Goal: Transaction & Acquisition: Obtain resource

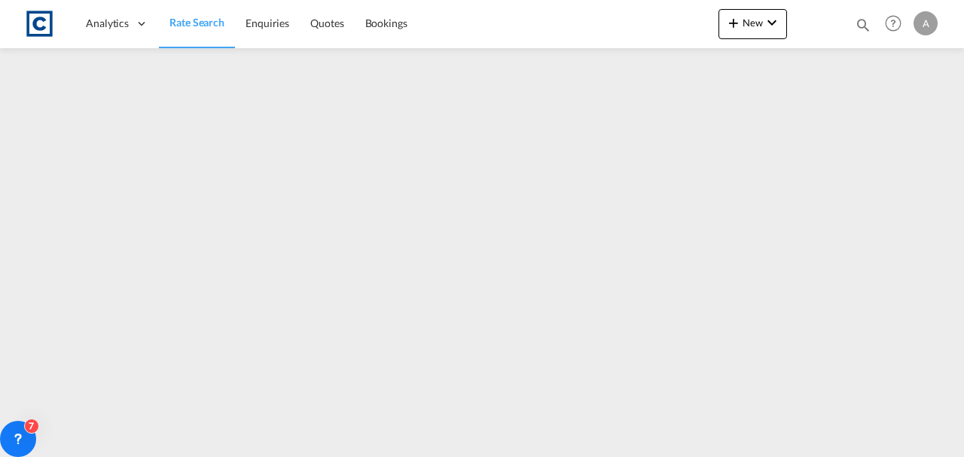
drag, startPoint x: 0, startPoint y: 0, endPoint x: 190, endPoint y: 33, distance: 193.3
click at [190, 33] on link "Rate Search" at bounding box center [197, 23] width 76 height 49
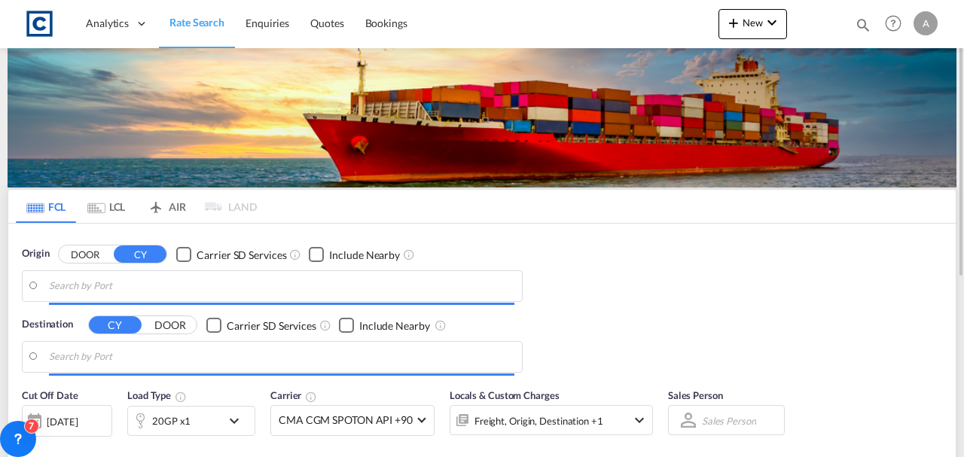
type input "[GEOGRAPHIC_DATA], [GEOGRAPHIC_DATA]"
type input "Gebze, TRGEB"
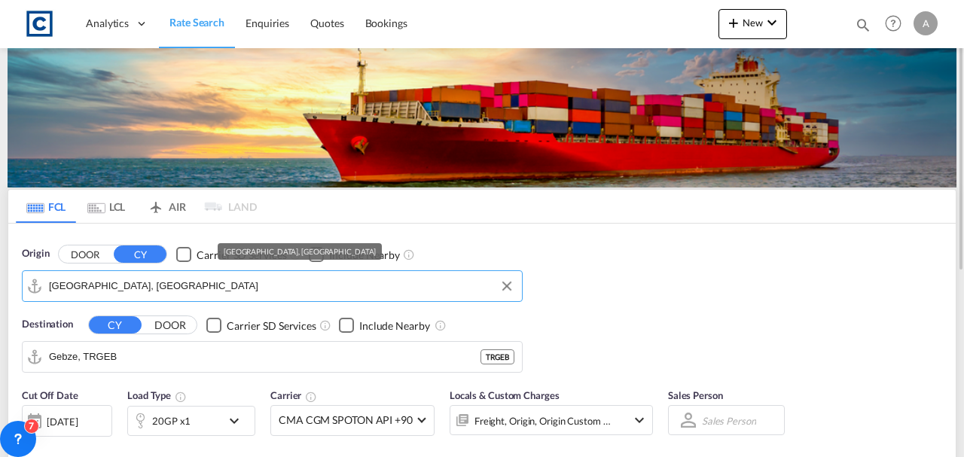
click at [154, 291] on input "[GEOGRAPHIC_DATA], [GEOGRAPHIC_DATA]" at bounding box center [281, 286] width 465 height 23
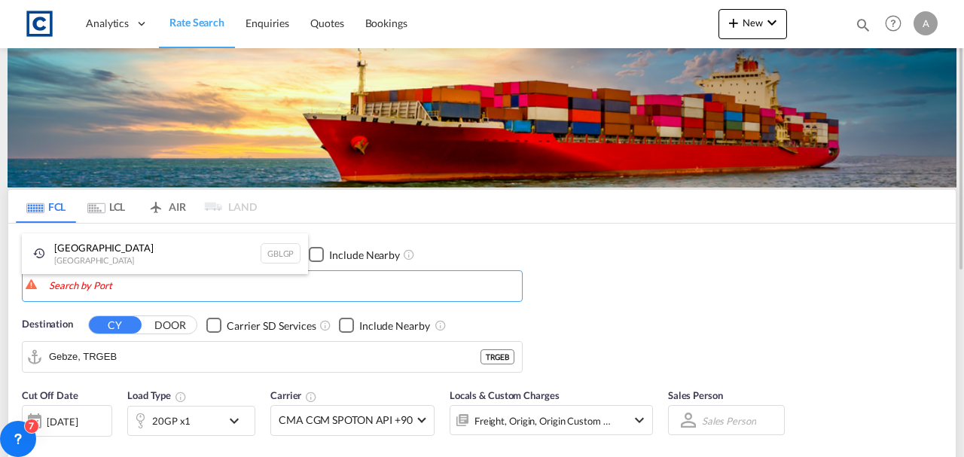
click at [84, 250] on div "[GEOGRAPHIC_DATA] [GEOGRAPHIC_DATA] [GEOGRAPHIC_DATA]" at bounding box center [165, 253] width 286 height 41
type input "[GEOGRAPHIC_DATA], [GEOGRAPHIC_DATA]"
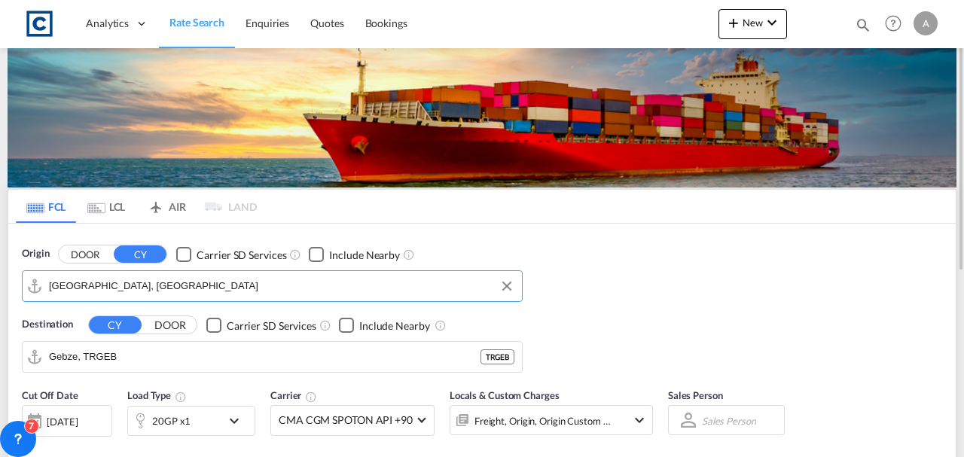
click at [84, 250] on button "DOOR" at bounding box center [85, 253] width 53 height 17
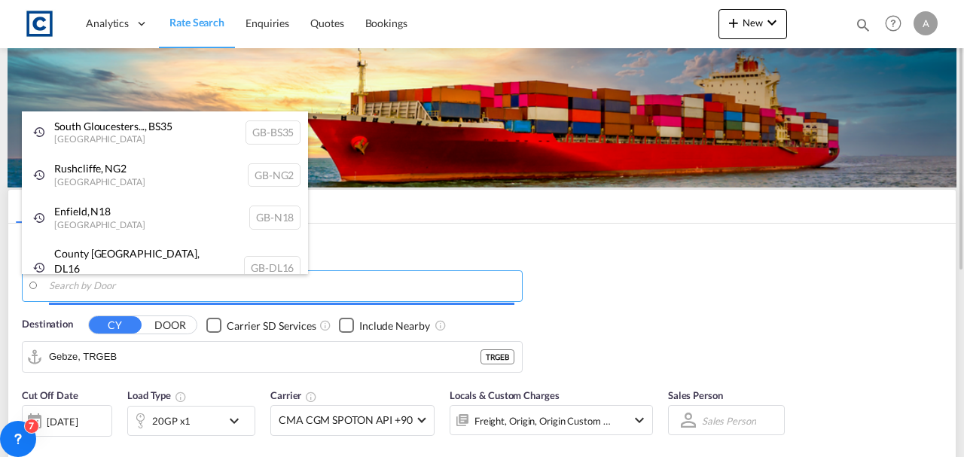
click at [221, 287] on body "Analytics Dashboard Rate Search Enquiries Quotes Bookings" at bounding box center [482, 228] width 964 height 457
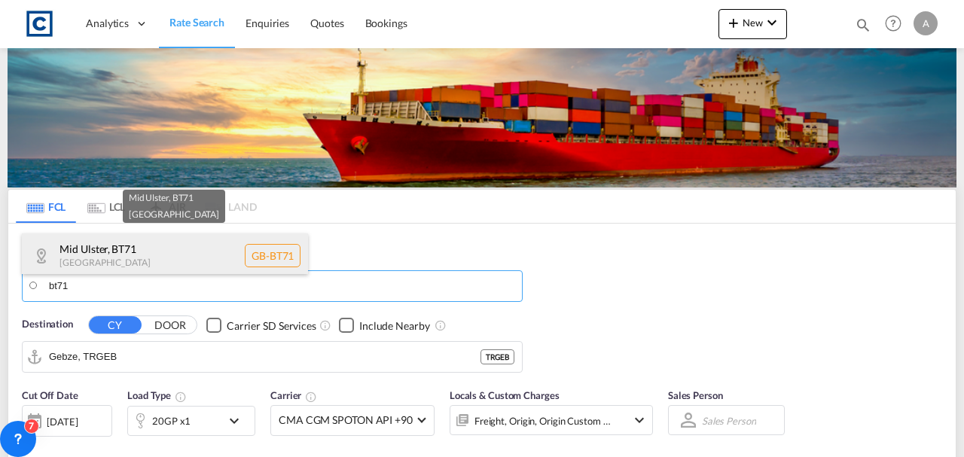
click at [181, 261] on div "Mid Ulster , BT71 [GEOGRAPHIC_DATA] [GEOGRAPHIC_DATA]-BT71" at bounding box center [165, 255] width 286 height 45
type input "GB-BT71, [GEOGRAPHIC_DATA]"
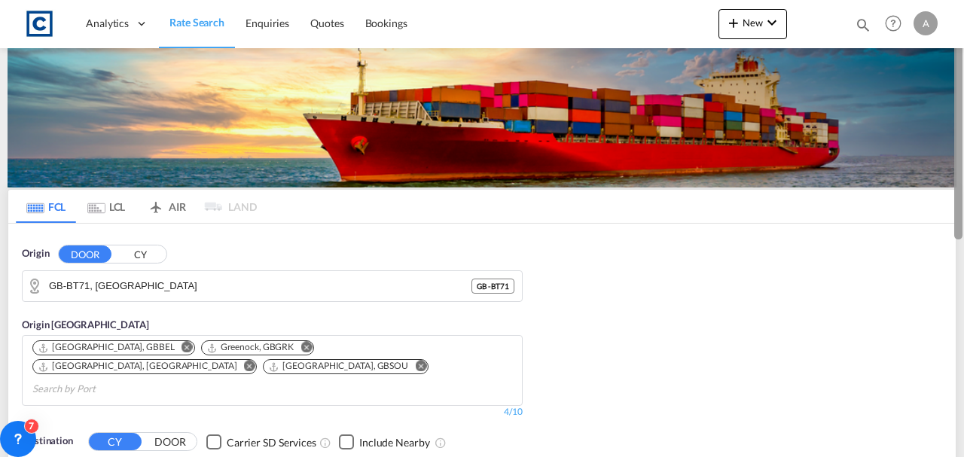
drag, startPoint x: 963, startPoint y: 121, endPoint x: 963, endPoint y: 151, distance: 29.4
click at [963, 151] on div at bounding box center [962, 228] width 3 height 451
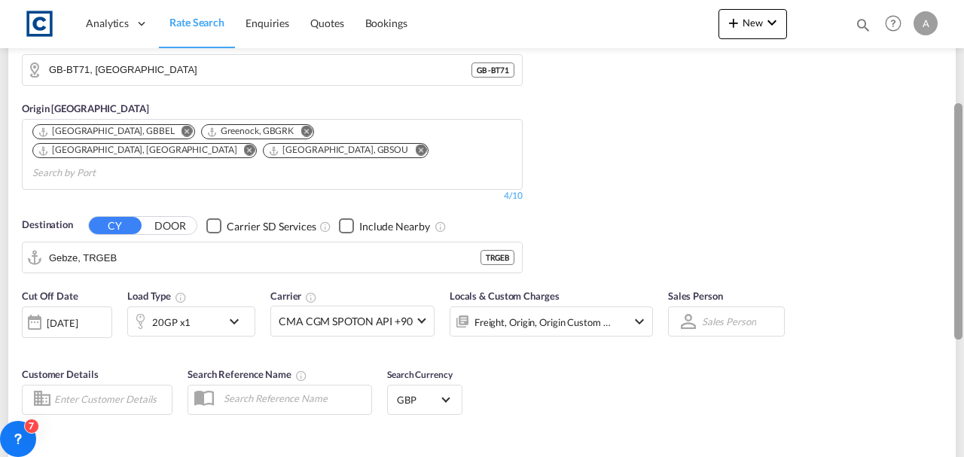
scroll to position [209, 0]
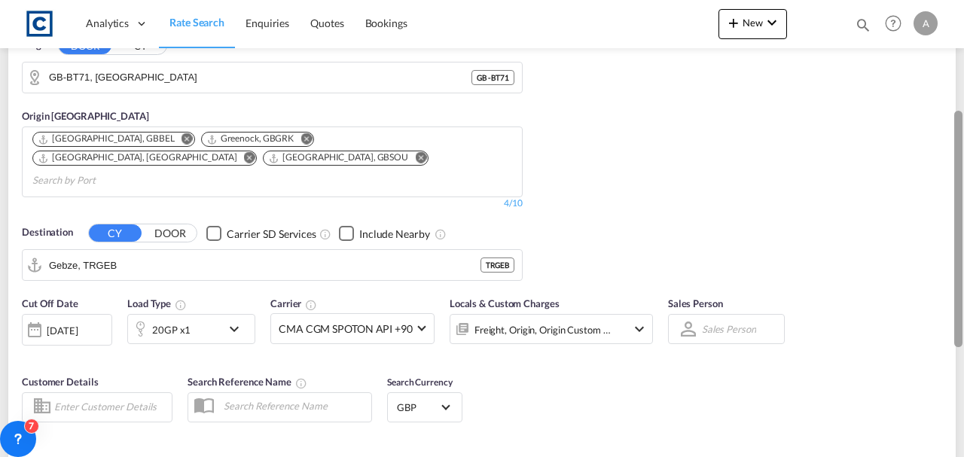
drag, startPoint x: 958, startPoint y: 256, endPoint x: 931, endPoint y: 150, distance: 109.4
click at [931, 150] on md-content "Analytics Dashboard Rate Search Enquiries Quotes Bookings New Quote Bookings" at bounding box center [482, 228] width 964 height 457
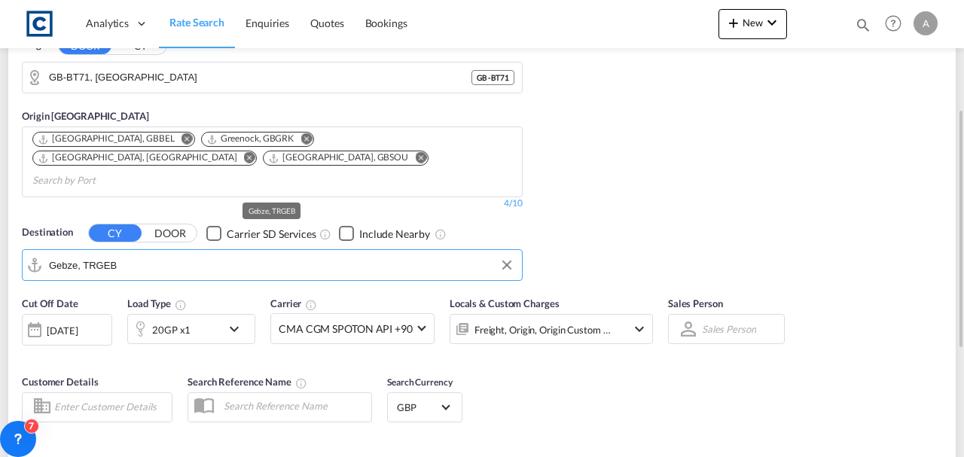
click at [185, 254] on input "Gebze, TRGEB" at bounding box center [281, 265] width 465 height 23
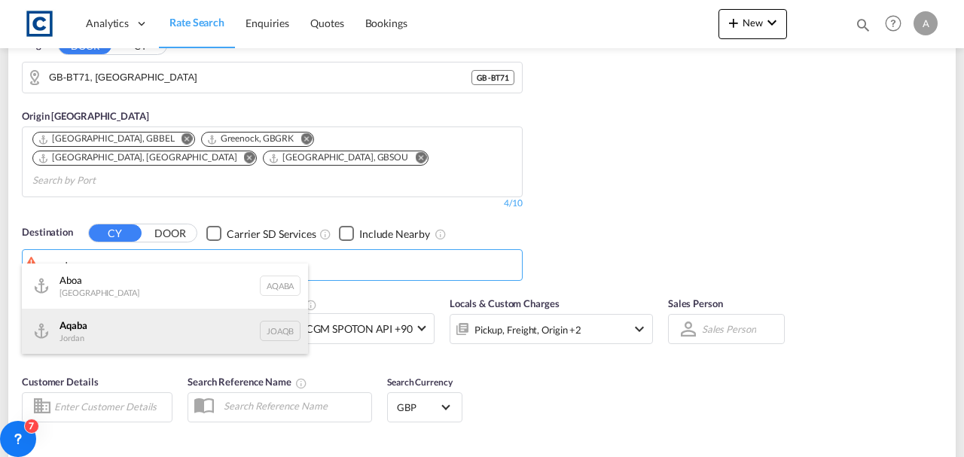
click at [129, 338] on div "Aqaba Jordan JOAQB" at bounding box center [165, 331] width 286 height 45
type input "Aqaba, JOAQB"
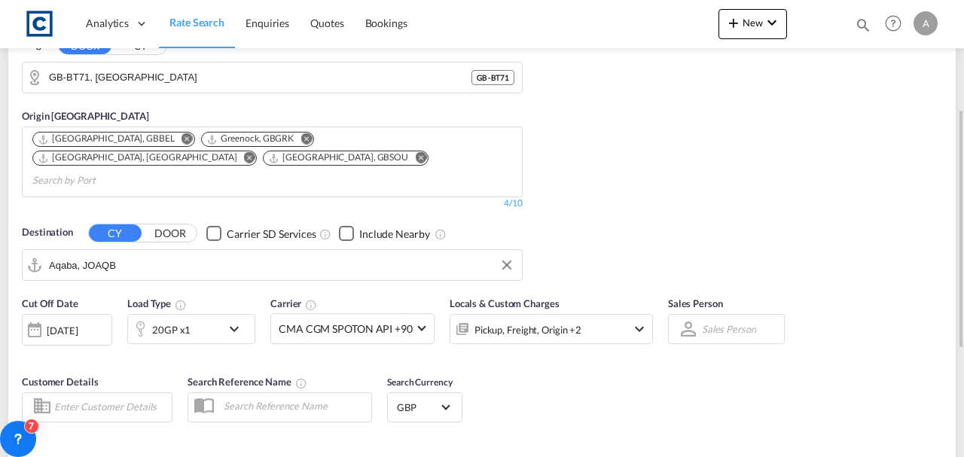
click at [212, 315] on div "20GP x1" at bounding box center [174, 329] width 93 height 30
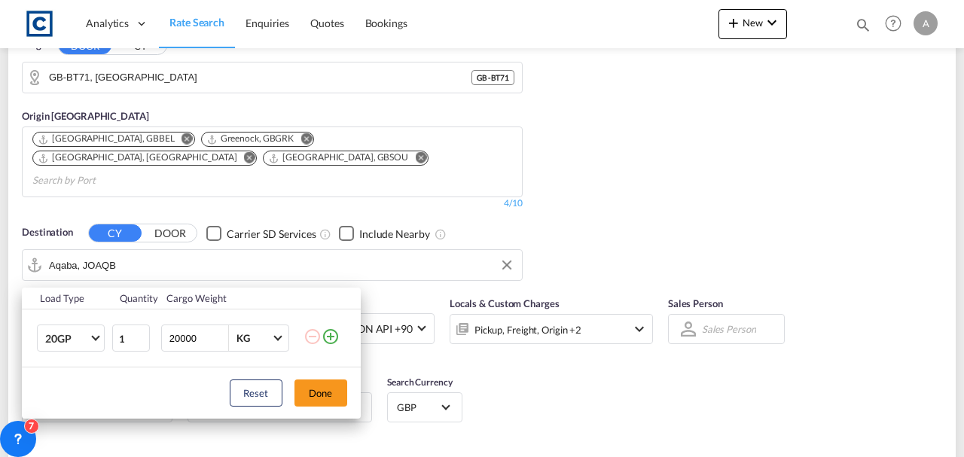
click at [330, 331] on md-icon "icon-plus-circle-outline" at bounding box center [330, 337] width 18 height 18
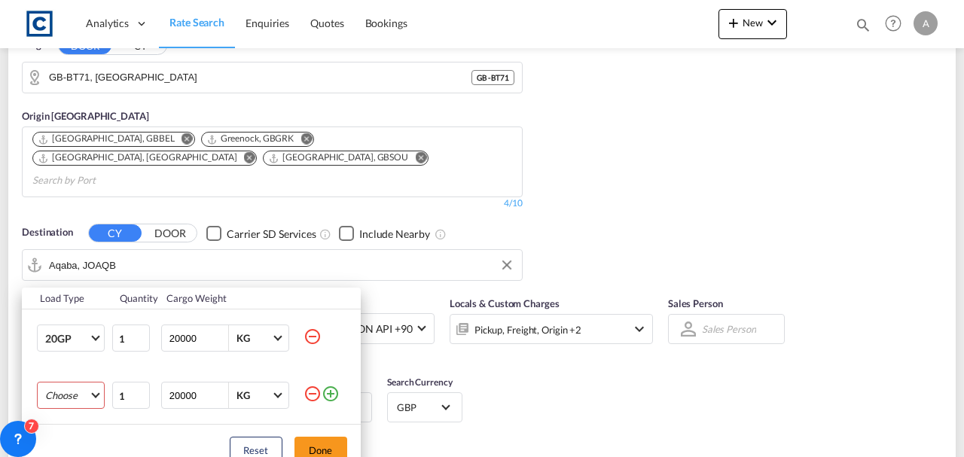
click at [49, 405] on md-select "Choose 20GP 40GP 40HC 45HC 20RE 40RE 40HR 20OT 40OT 20FR 40FR 40NR 20NR 45S 20T…" at bounding box center [71, 395] width 68 height 27
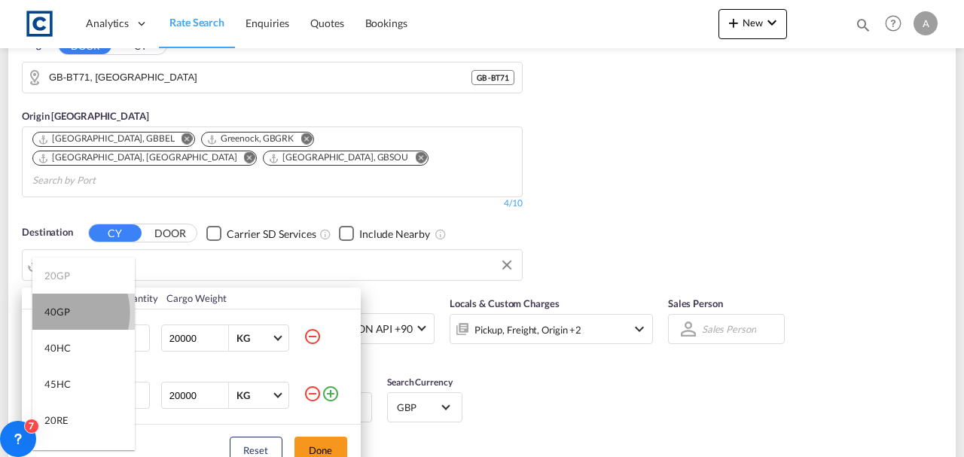
click at [58, 312] on div "40GP" at bounding box center [57, 312] width 26 height 14
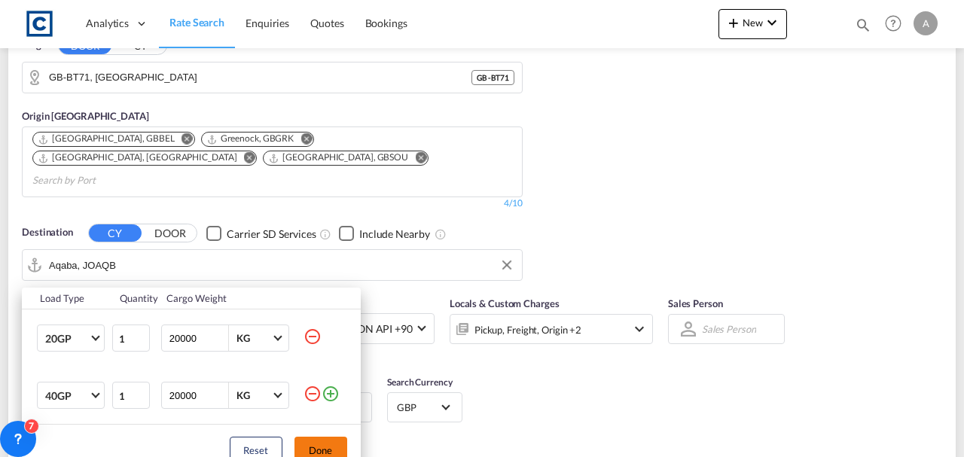
click at [300, 447] on button "Done" at bounding box center [320, 450] width 53 height 27
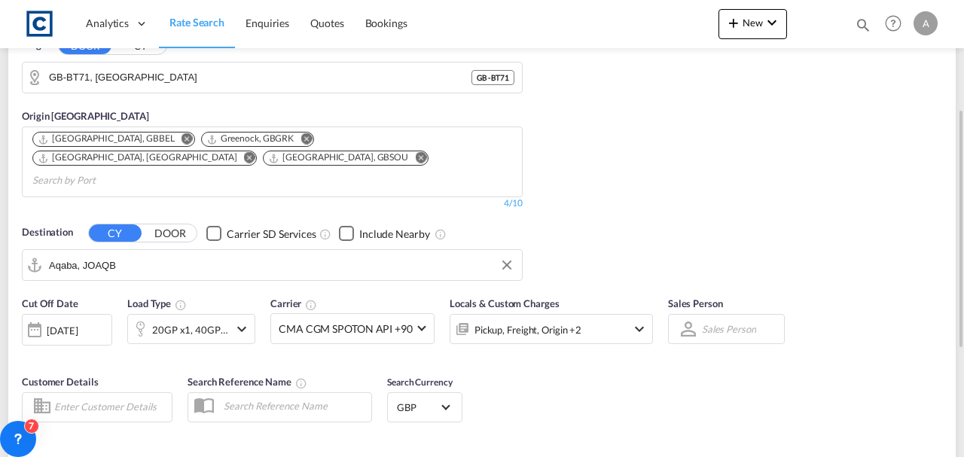
click at [569, 319] on div "Pickup, Freight, Origin +2" at bounding box center [530, 329] width 161 height 30
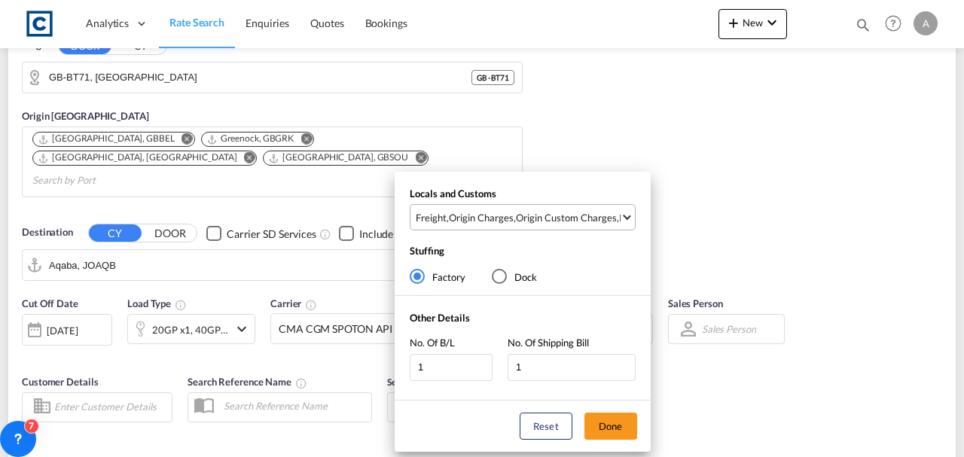
click at [543, 212] on div "Origin Custom Charges" at bounding box center [566, 218] width 101 height 14
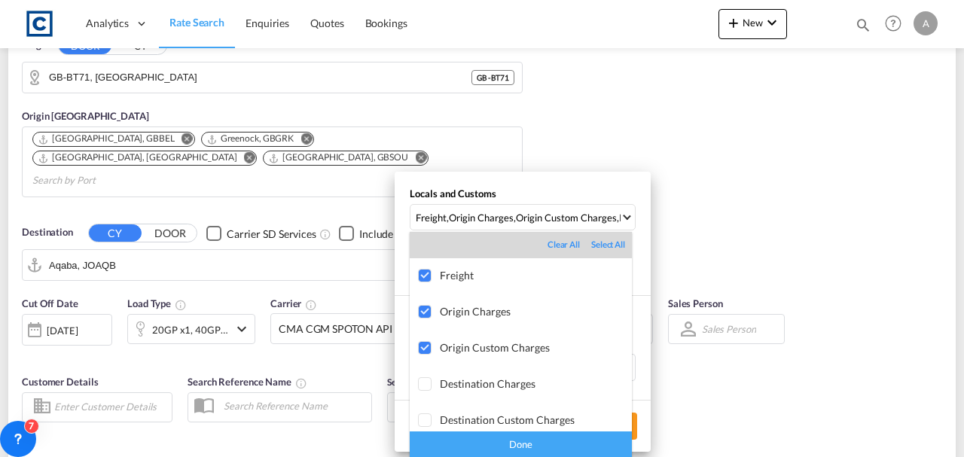
click at [543, 435] on div "Done" at bounding box center [521, 444] width 222 height 26
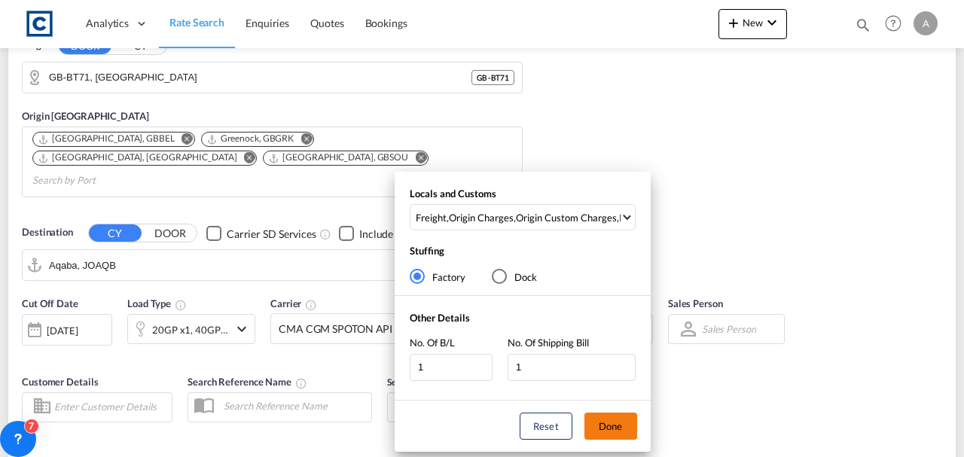
click at [621, 425] on button "Done" at bounding box center [610, 426] width 53 height 27
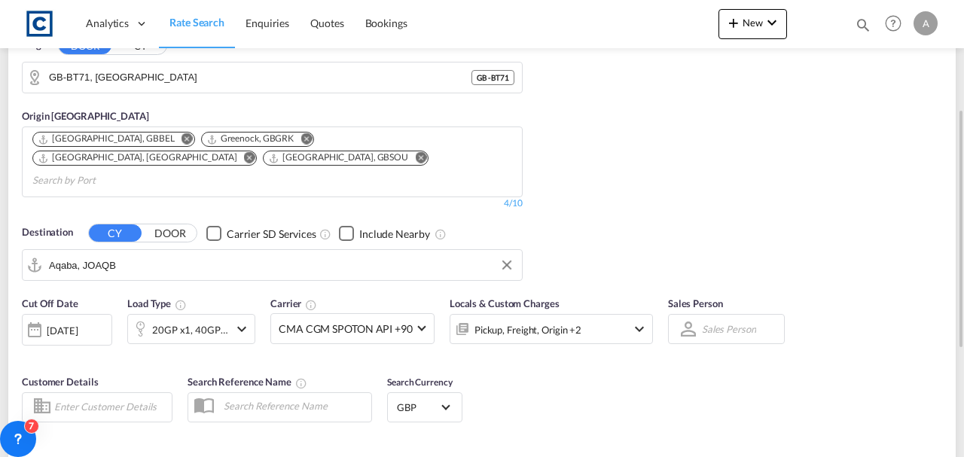
type input "BT71 to JOAQB / [DATE]"
